Goal: Task Accomplishment & Management: Use online tool/utility

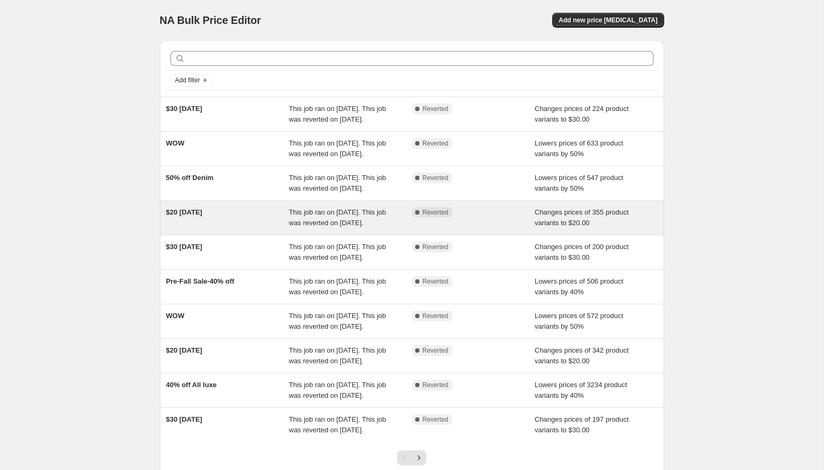
click at [191, 228] on div "$20 [DATE]" at bounding box center [227, 217] width 123 height 21
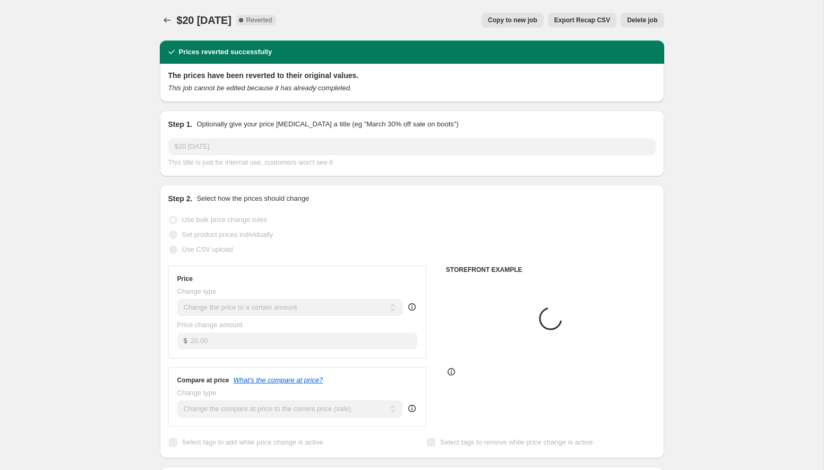
select select "collection"
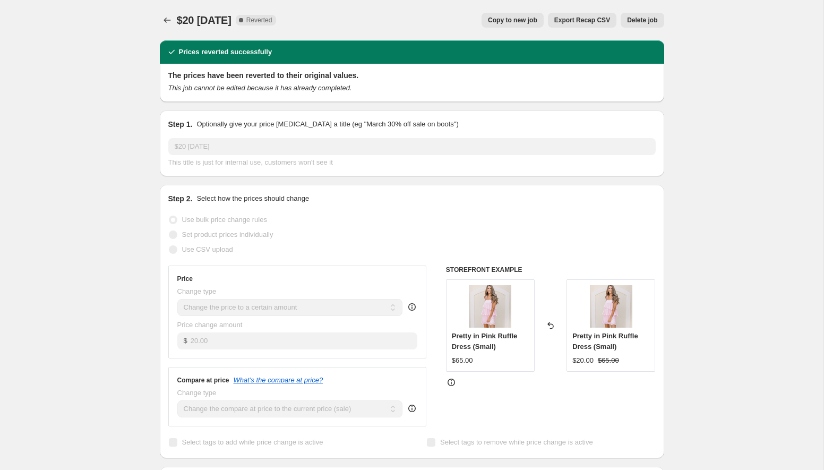
click at [502, 24] on button "Copy to new job" at bounding box center [512, 20] width 62 height 15
select select "collection"
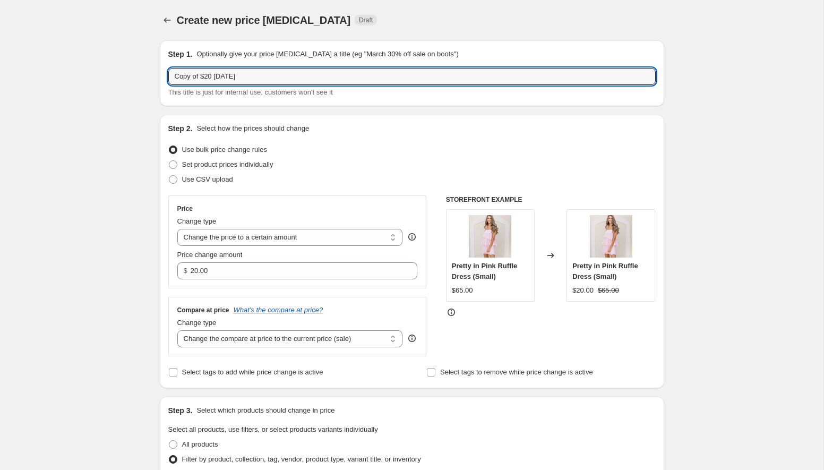
drag, startPoint x: 202, startPoint y: 76, endPoint x: 155, endPoint y: 76, distance: 47.2
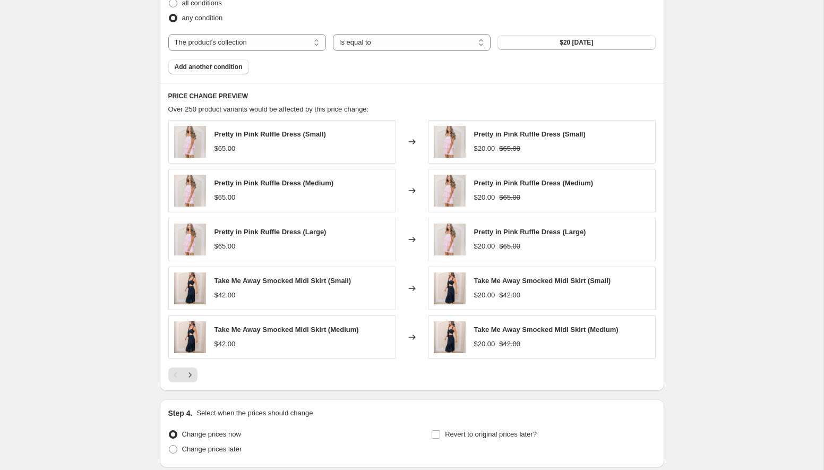
scroll to position [611, 0]
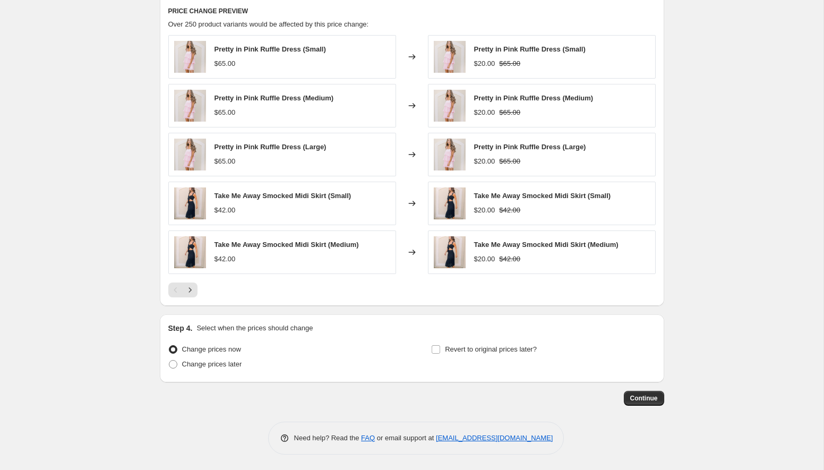
type input "$20 [DATE]"
click at [429, 349] on div "Change prices now Change prices later Revert to original prices later?" at bounding box center [411, 358] width 487 height 32
click at [437, 350] on input "Revert to original prices later?" at bounding box center [435, 349] width 8 height 8
checkbox input "true"
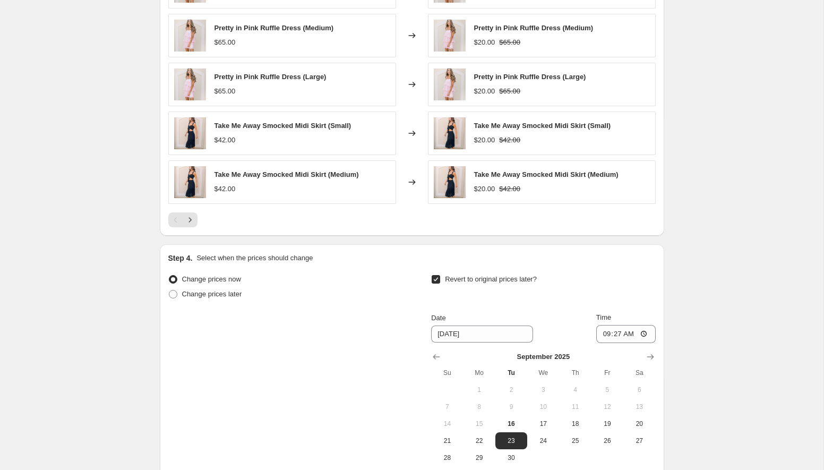
scroll to position [793, 0]
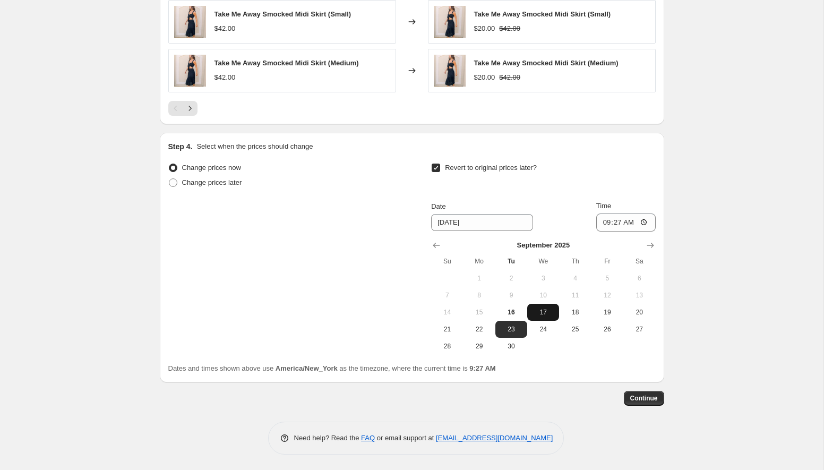
click at [545, 312] on span "17" at bounding box center [542, 312] width 23 height 8
type input "[DATE]"
click at [639, 222] on input "09:27" at bounding box center [625, 222] width 59 height 18
type input "00:00"
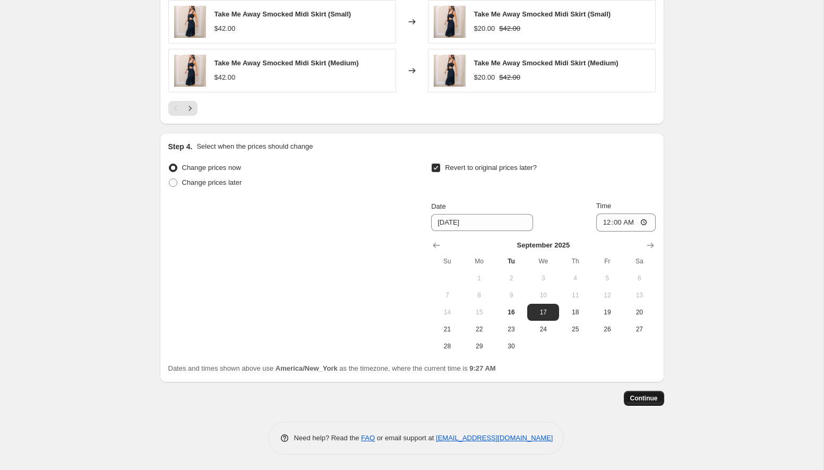
click at [641, 400] on span "Continue" at bounding box center [644, 398] width 28 height 8
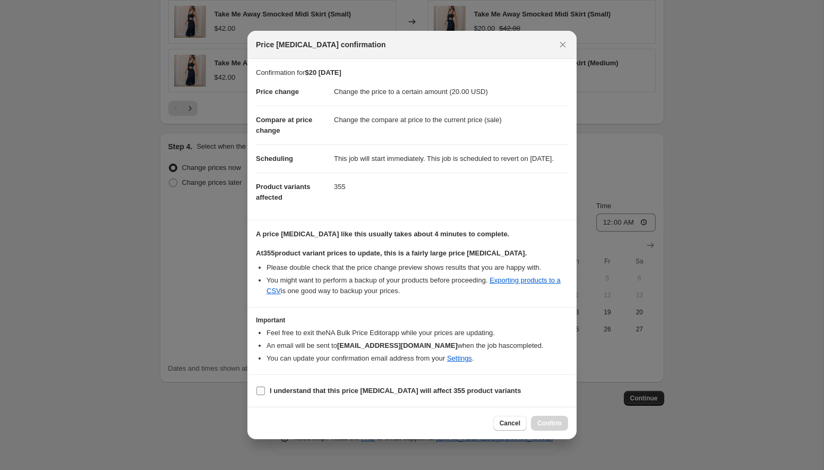
click at [259, 395] on input "I understand that this price [MEDICAL_DATA] will affect 355 product variants" at bounding box center [260, 390] width 8 height 8
checkbox input "true"
click at [555, 427] on span "Confirm" at bounding box center [549, 423] width 24 height 8
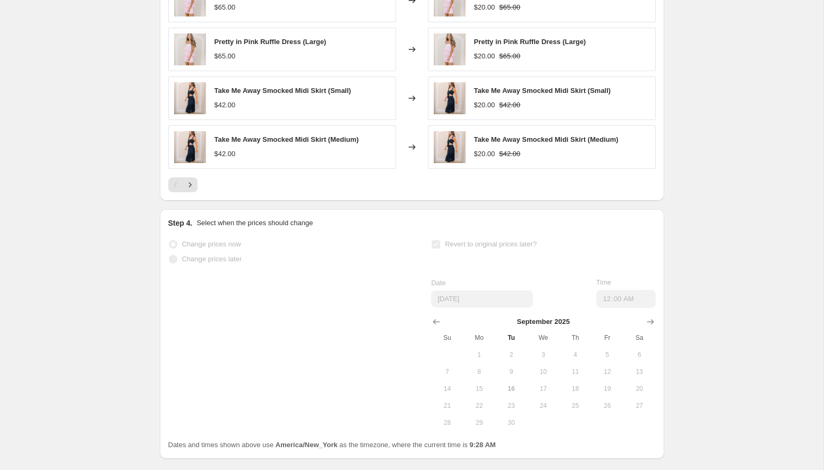
scroll to position [820, 0]
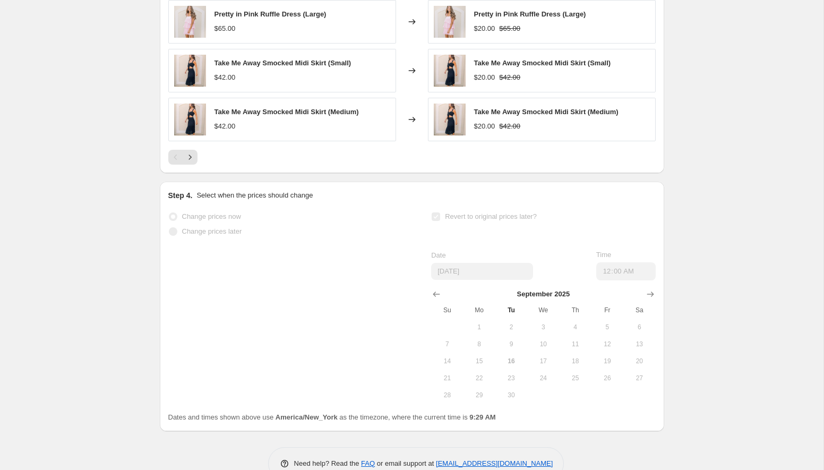
select select "collection"
